Goal: Task Accomplishment & Management: Use online tool/utility

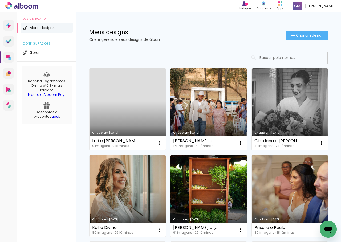
click at [139, 107] on link "Criado em [DATE]" at bounding box center [128, 109] width 76 height 82
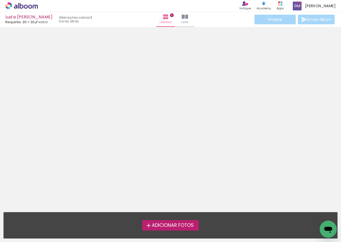
click at [150, 220] on label "Adicionar Fotos" at bounding box center [170, 225] width 57 height 10
click at [0, 0] on input "file" at bounding box center [0, 0] width 0 height 0
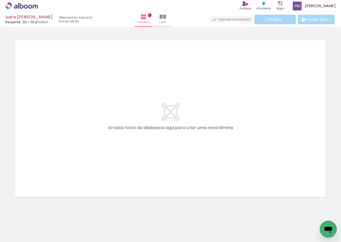
scroll to position [5, 0]
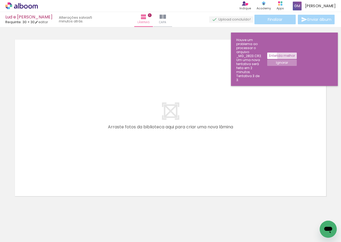
click at [0, 0] on slot "Entenda melhor" at bounding box center [0, 0] width 0 height 0
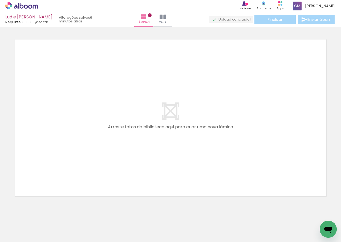
scroll to position [0, 2211]
click at [44, 233] on iron-horizontal-list at bounding box center [38, 224] width 11 height 33
click at [44, 232] on iron-horizontal-list at bounding box center [38, 224] width 11 height 33
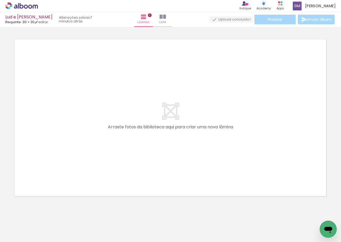
click at [44, 231] on iron-horizontal-list at bounding box center [38, 224] width 11 height 33
drag, startPoint x: 53, startPoint y: 227, endPoint x: 44, endPoint y: 223, distance: 9.7
click at [44, 223] on iron-horizontal-list at bounding box center [38, 224] width 11 height 33
drag, startPoint x: 98, startPoint y: 219, endPoint x: 111, endPoint y: 218, distance: 12.3
click at [44, 218] on iron-horizontal-list at bounding box center [38, 224] width 11 height 33
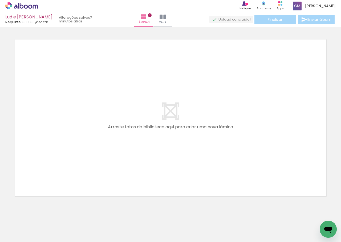
click at [44, 225] on iron-horizontal-list at bounding box center [38, 224] width 11 height 33
click at [44, 222] on iron-horizontal-list at bounding box center [38, 224] width 11 height 33
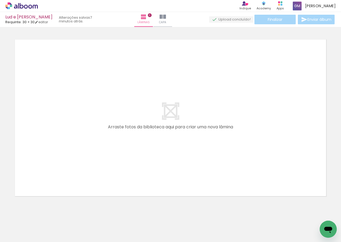
click at [44, 222] on iron-horizontal-list at bounding box center [38, 224] width 11 height 33
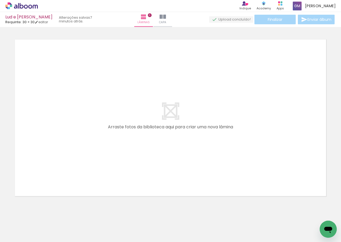
click at [44, 222] on iron-horizontal-list at bounding box center [38, 224] width 11 height 33
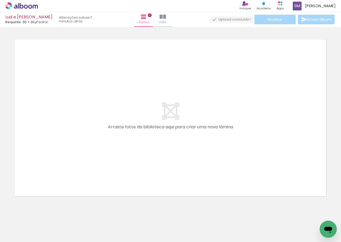
click at [44, 222] on iron-horizontal-list at bounding box center [38, 224] width 11 height 33
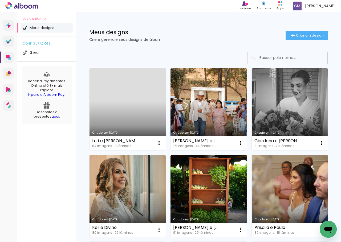
click at [133, 104] on link "Criado em [DATE]" at bounding box center [128, 109] width 76 height 82
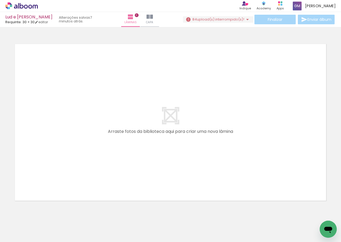
click at [62, 228] on div at bounding box center [53, 224] width 26 height 26
click at [85, 228] on div at bounding box center [83, 224] width 26 height 26
click at [47, 225] on div at bounding box center [53, 224] width 26 height 26
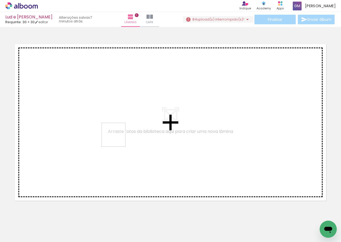
drag, startPoint x: 47, startPoint y: 225, endPoint x: 118, endPoint y: 139, distance: 111.4
click at [118, 139] on quentale-workspace at bounding box center [170, 121] width 341 height 242
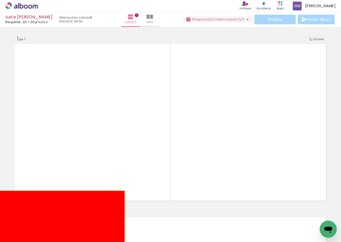
drag, startPoint x: 224, startPoint y: 138, endPoint x: 60, endPoint y: 223, distance: 185.1
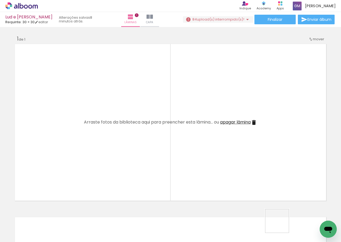
drag, startPoint x: 278, startPoint y: 232, endPoint x: 281, endPoint y: 225, distance: 8.0
click at [0, 0] on slot at bounding box center [0, 0] width 0 height 0
